Goal: Task Accomplishment & Management: Use online tool/utility

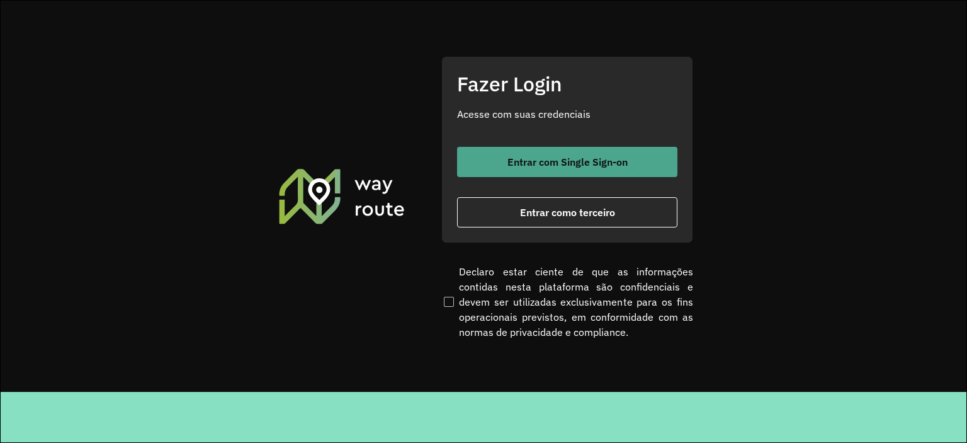
click at [528, 157] on span "Entrar com Single Sign-on" at bounding box center [567, 162] width 120 height 10
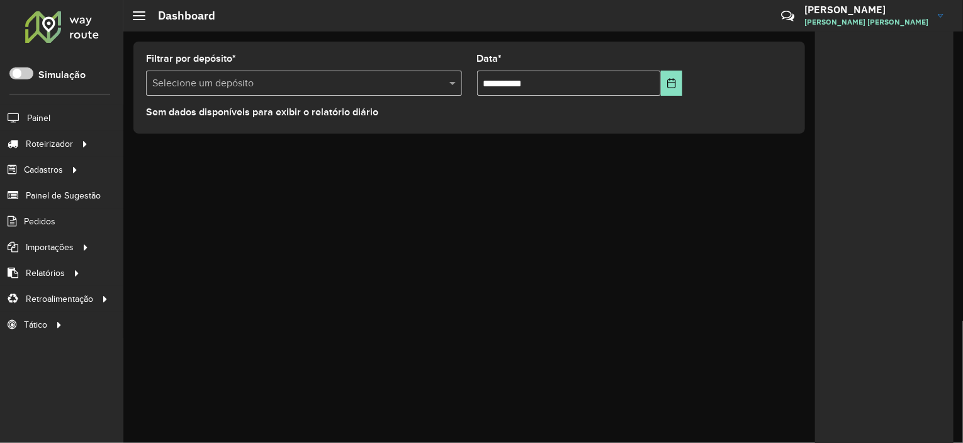
click at [50, 116] on li "Painel" at bounding box center [61, 118] width 123 height 26
click at [31, 114] on span "Painel" at bounding box center [40, 117] width 26 height 13
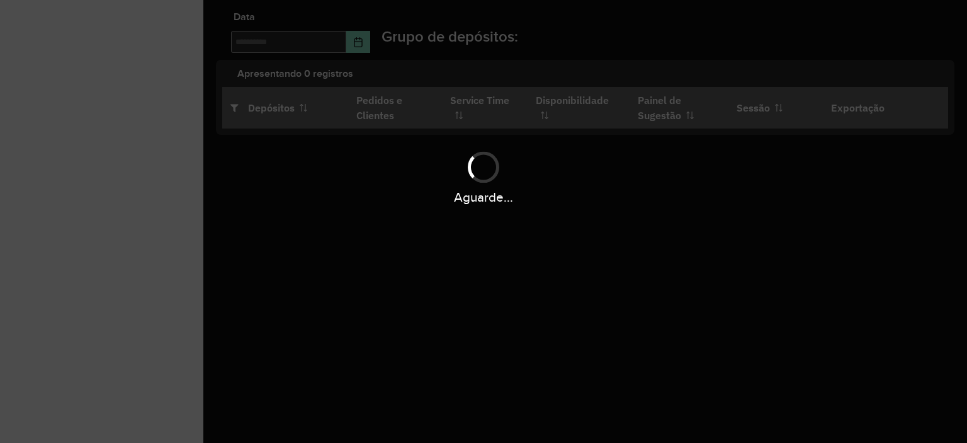
type input "**********"
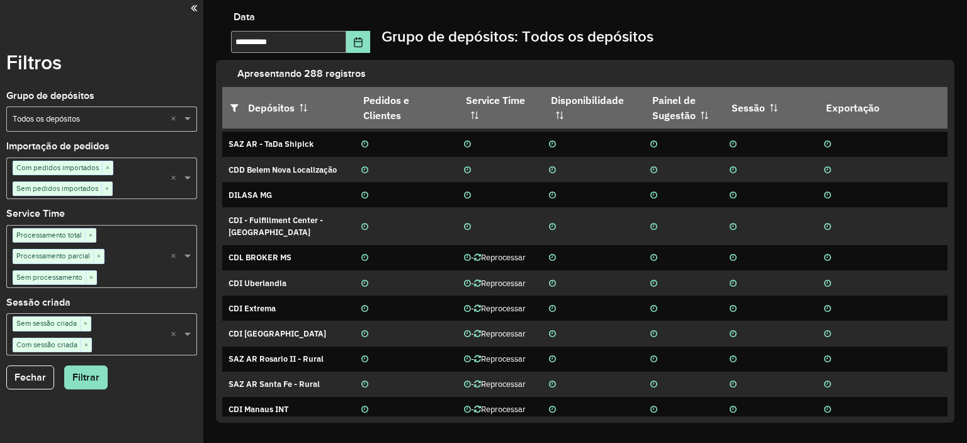
scroll to position [3645, 0]
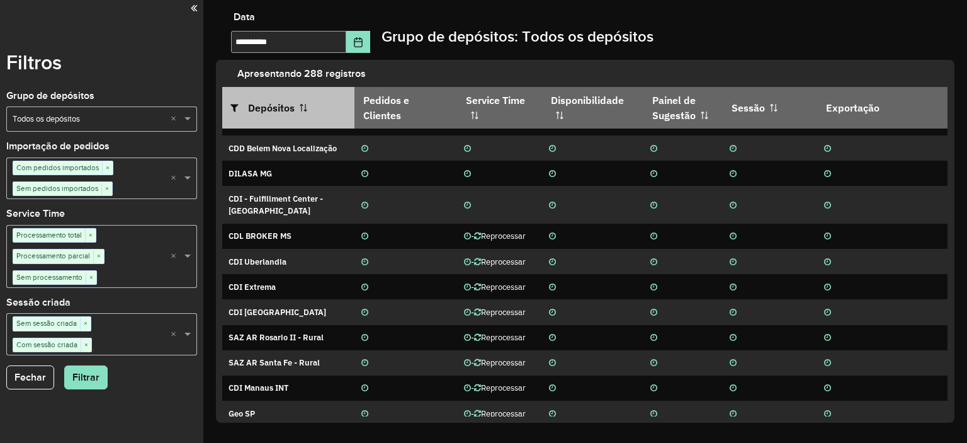
click at [234, 106] on icon at bounding box center [239, 108] width 18 height 10
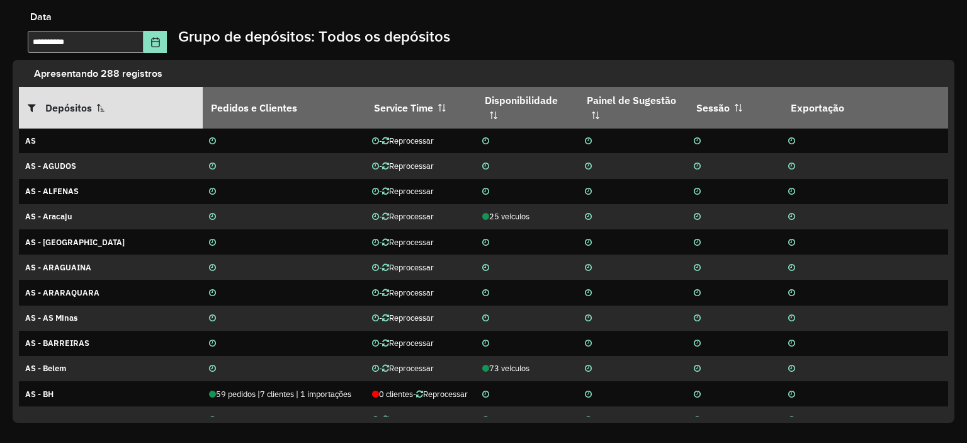
scroll to position [0, 0]
click at [28, 106] on icon at bounding box center [37, 108] width 18 height 10
